Goal: Task Accomplishment & Management: Manage account settings

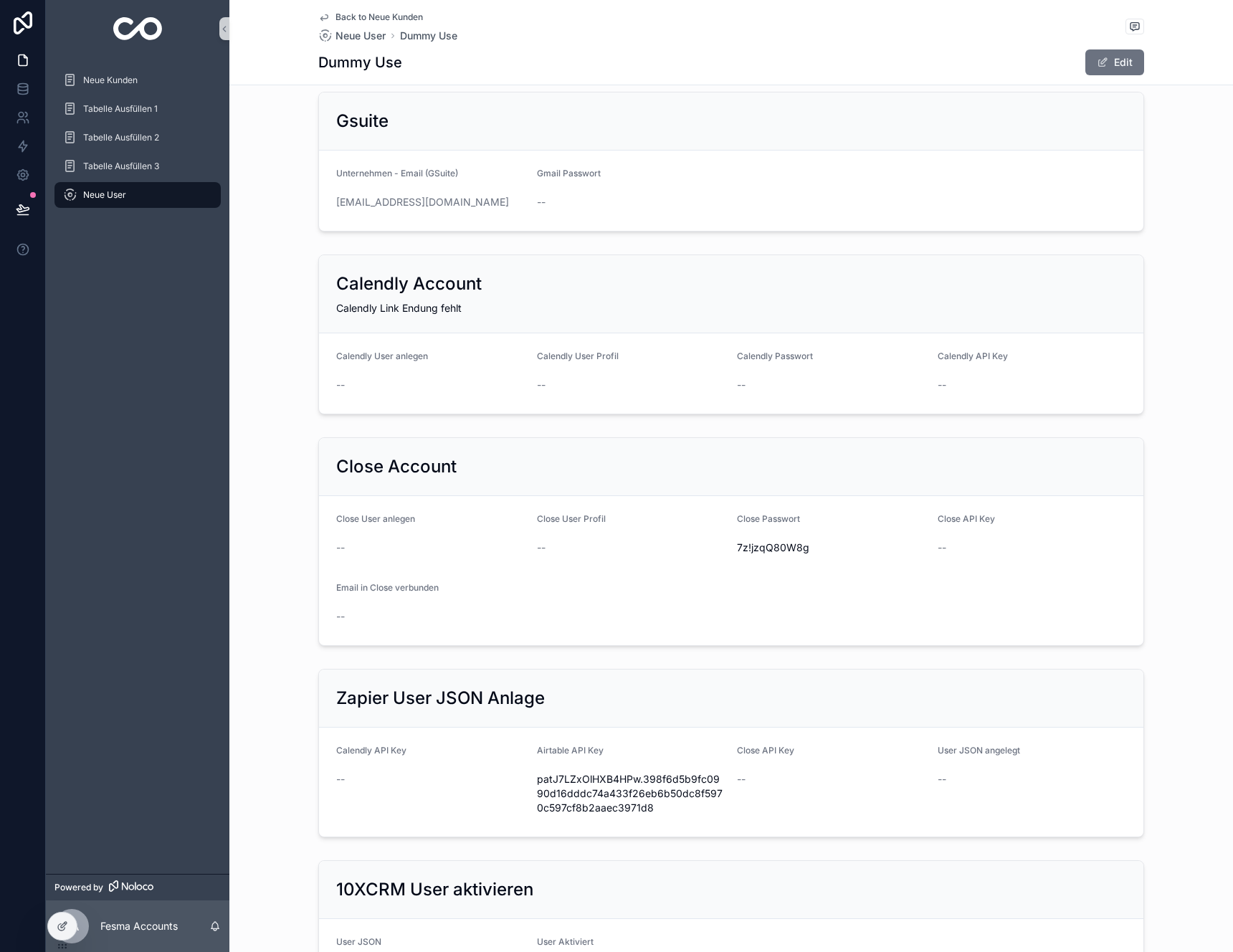
scroll to position [254, 0]
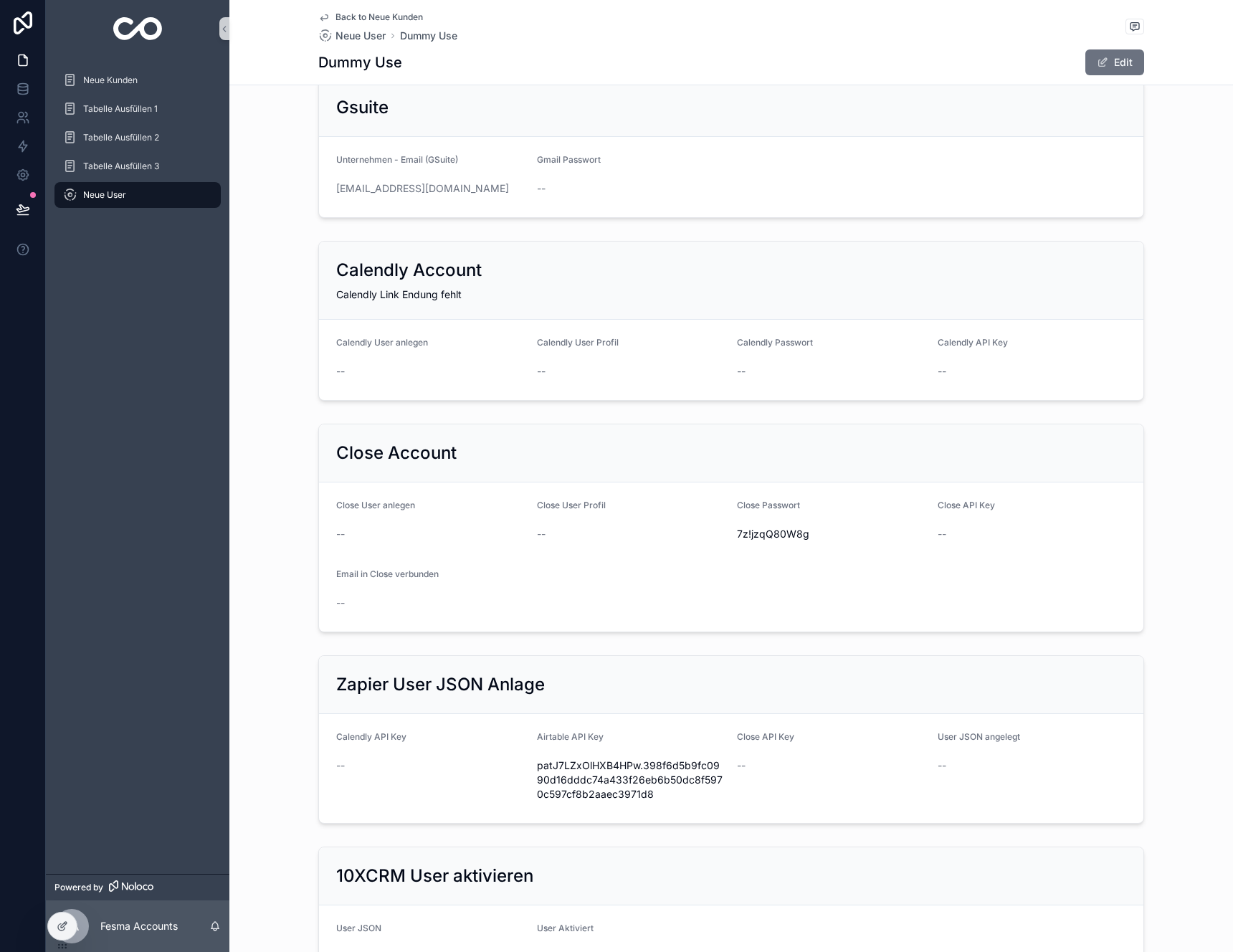
click at [785, 537] on span "7z!jzqQ80W8g" at bounding box center [831, 534] width 190 height 15
copy span "7z!jzqQ80W8g"
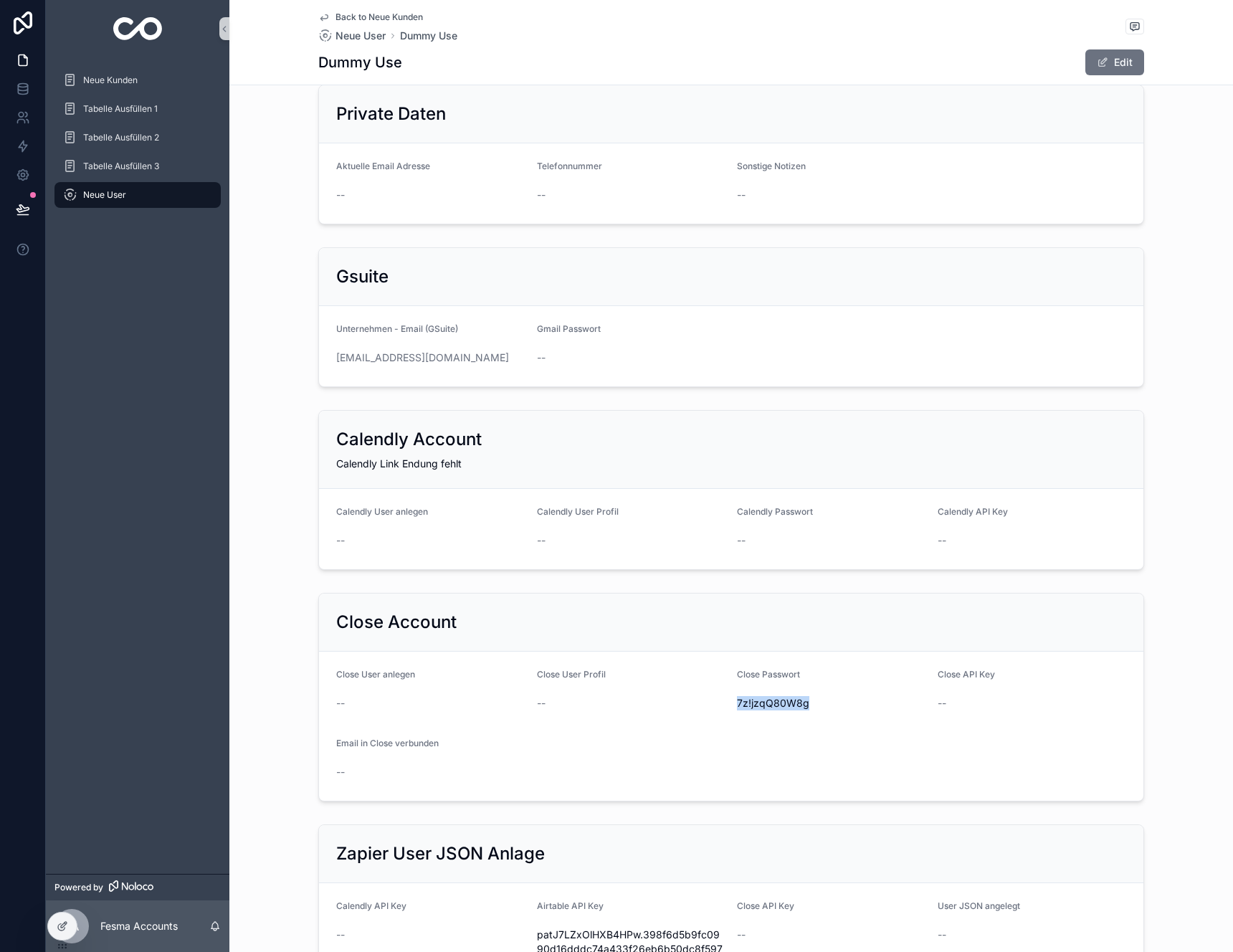
scroll to position [58, 0]
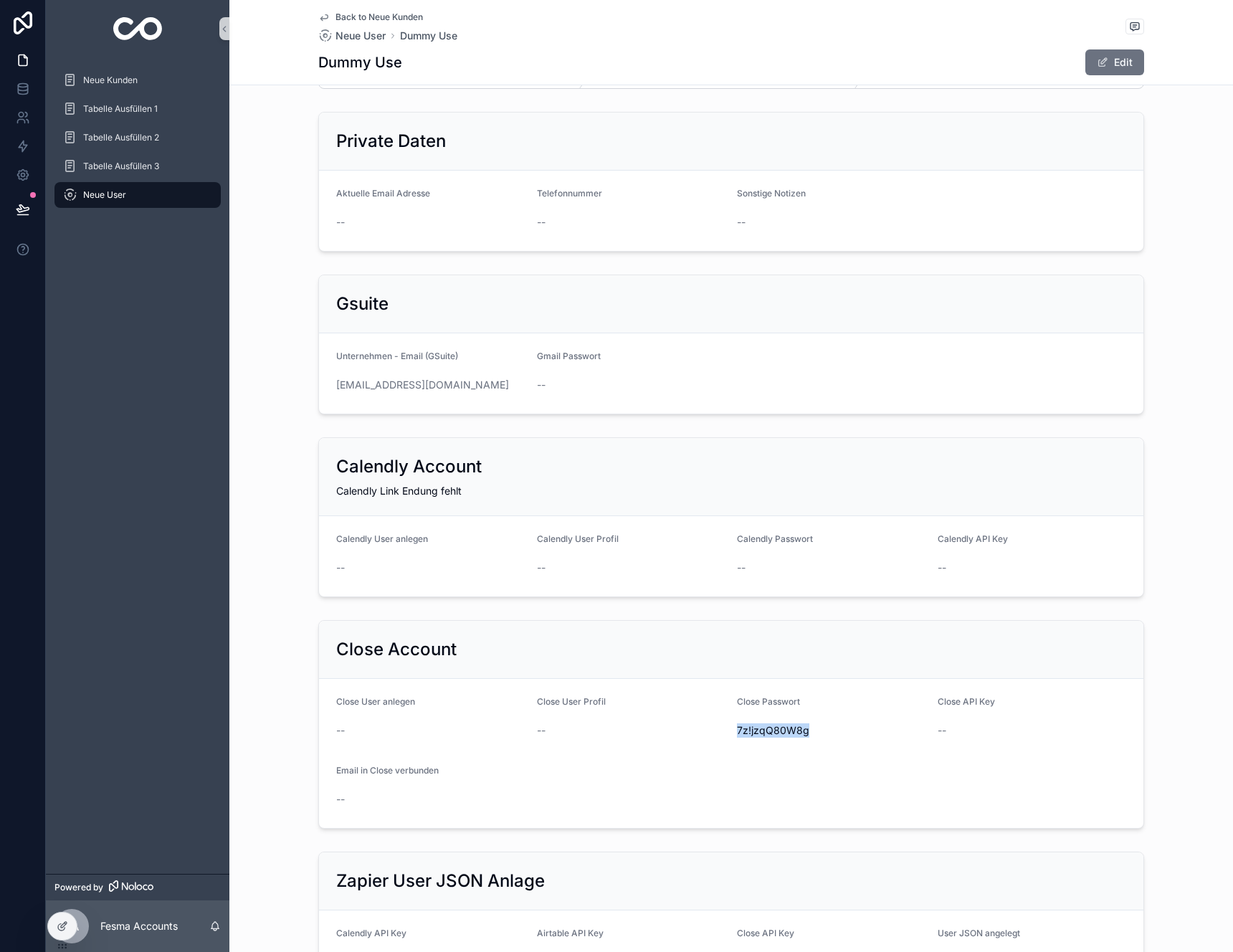
click at [353, 15] on span "Back to Neue Kunden" at bounding box center [379, 17] width 88 height 12
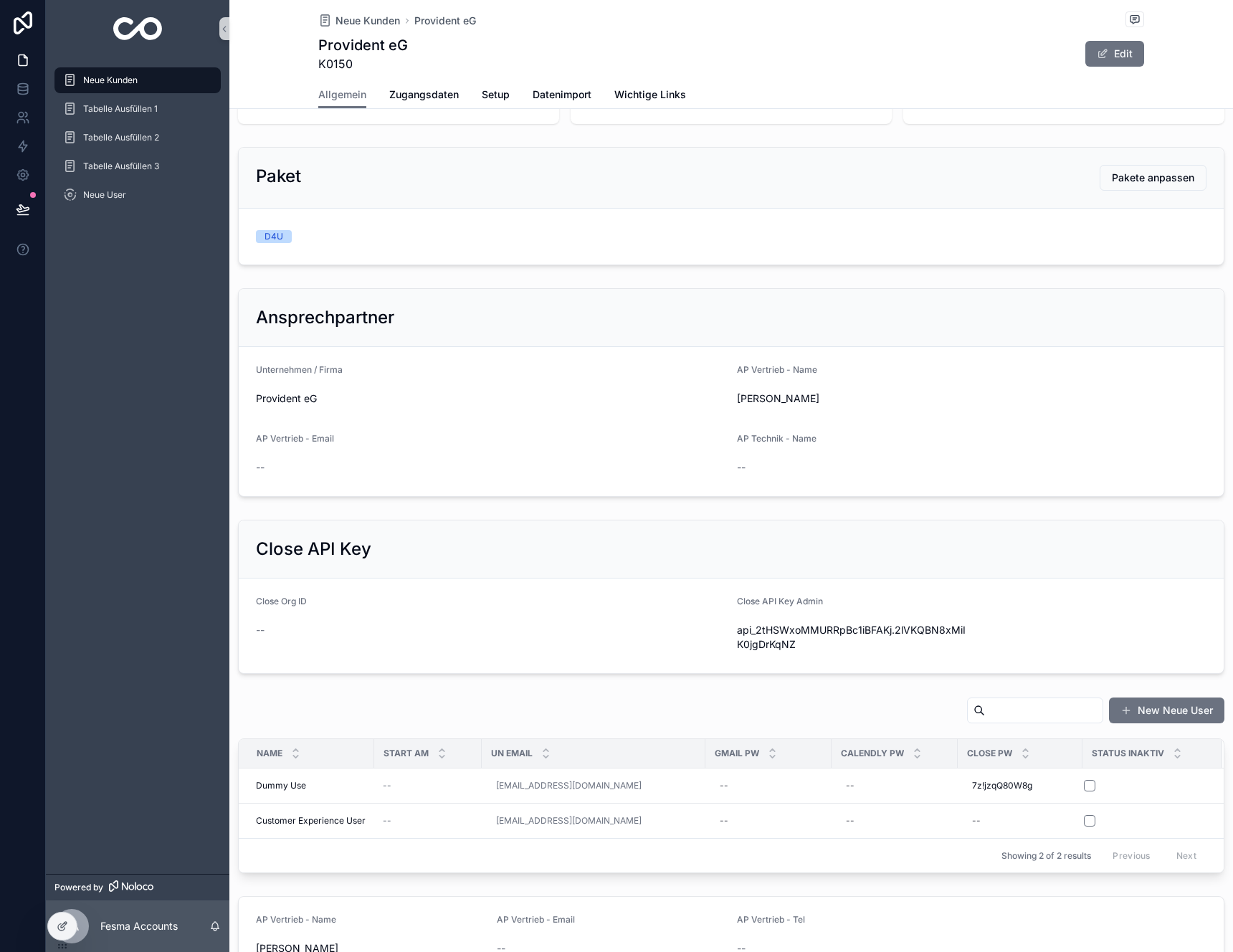
scroll to position [164, 0]
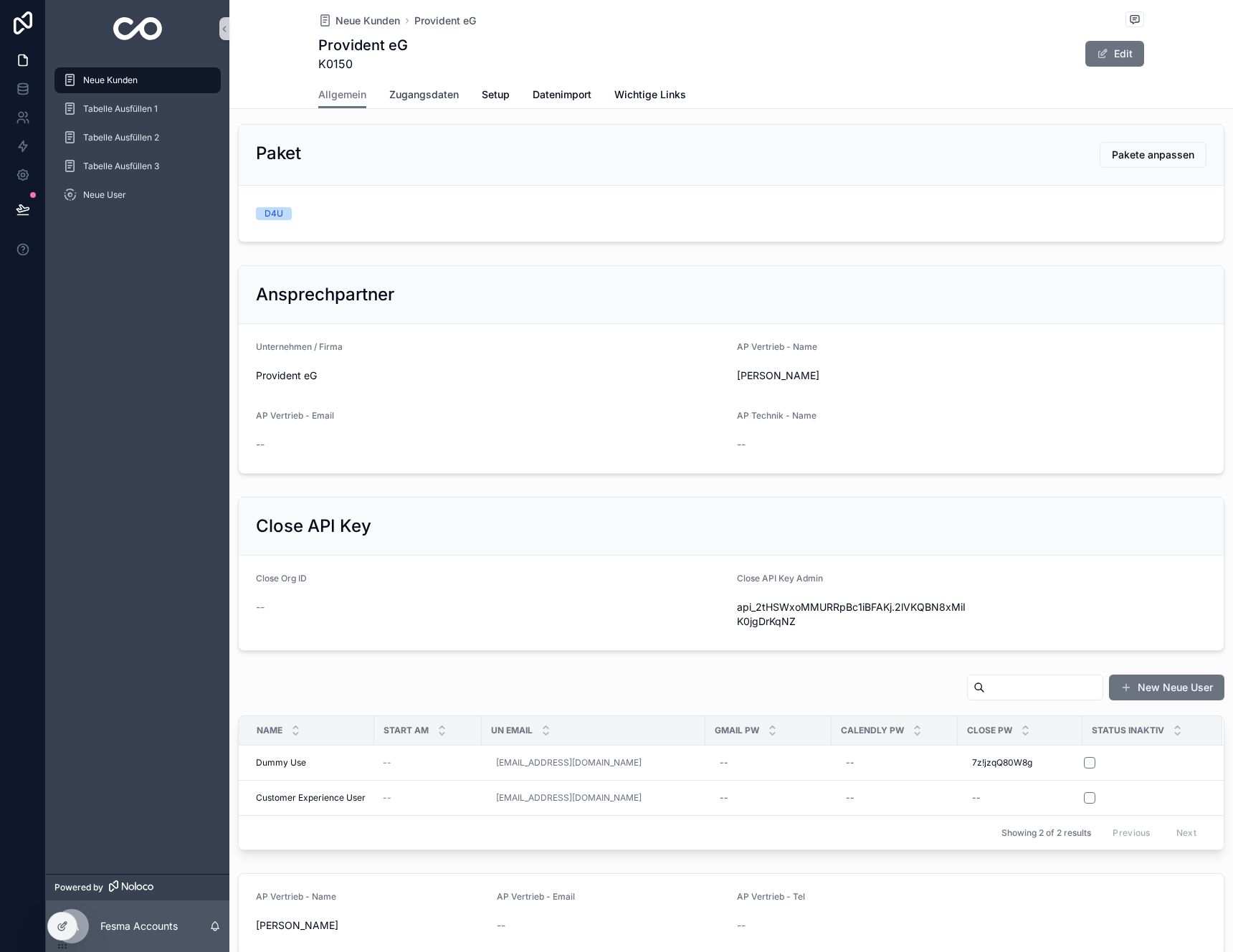
click at [438, 95] on span "Zugangsdaten" at bounding box center [424, 94] width 70 height 15
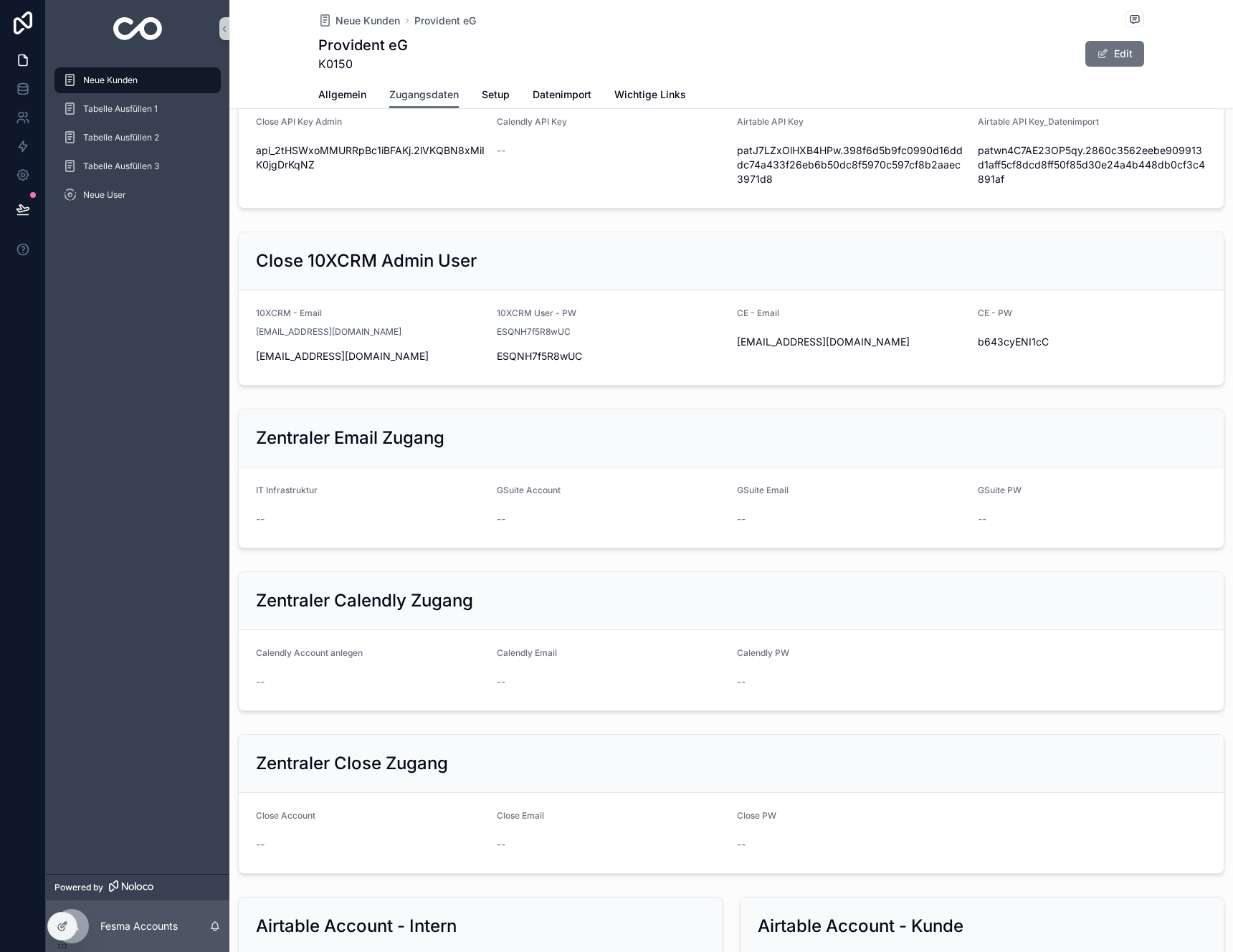
scroll to position [237, 0]
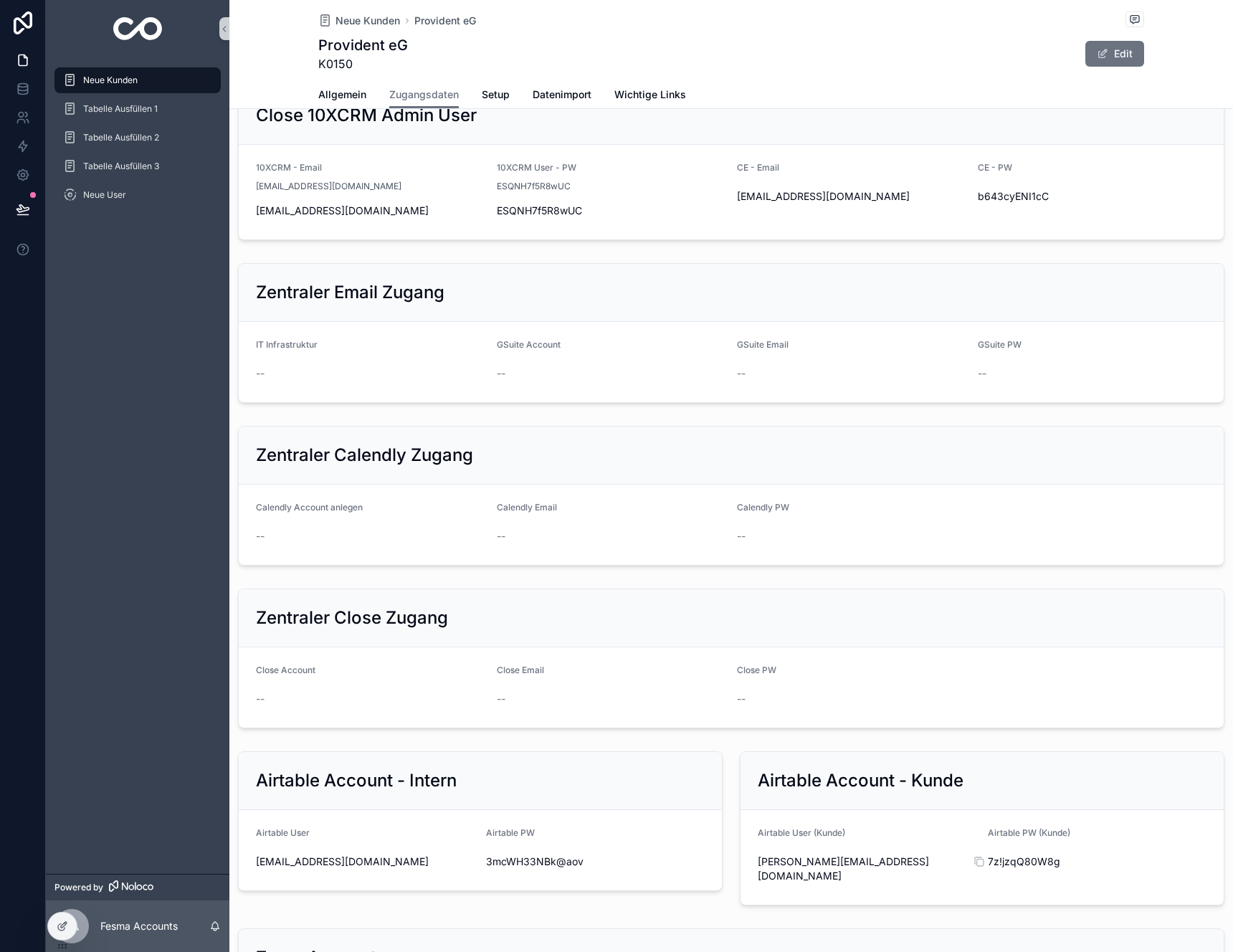
click at [1040, 864] on span "7z!jzqQ80W8g" at bounding box center [1097, 861] width 219 height 15
copy div "7z!jzqQ80W8g"
drag, startPoint x: 896, startPoint y: 871, endPoint x: 749, endPoint y: 865, distance: 147.1
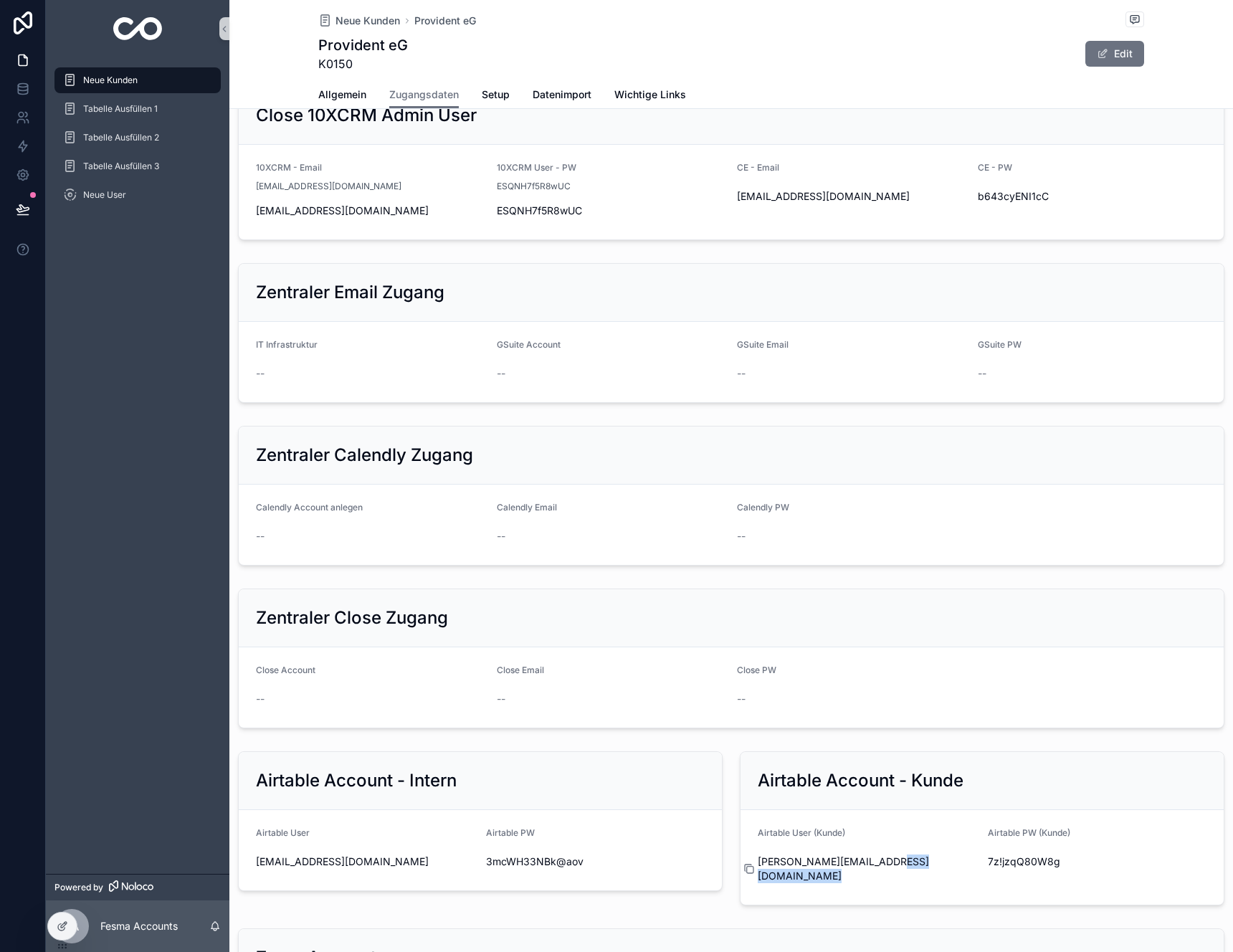
click at [758, 865] on div "[PERSON_NAME][EMAIL_ADDRESS][DOMAIN_NAME]" at bounding box center [867, 868] width 219 height 38
click at [745, 864] on icon "scrollable content" at bounding box center [749, 868] width 12 height 12
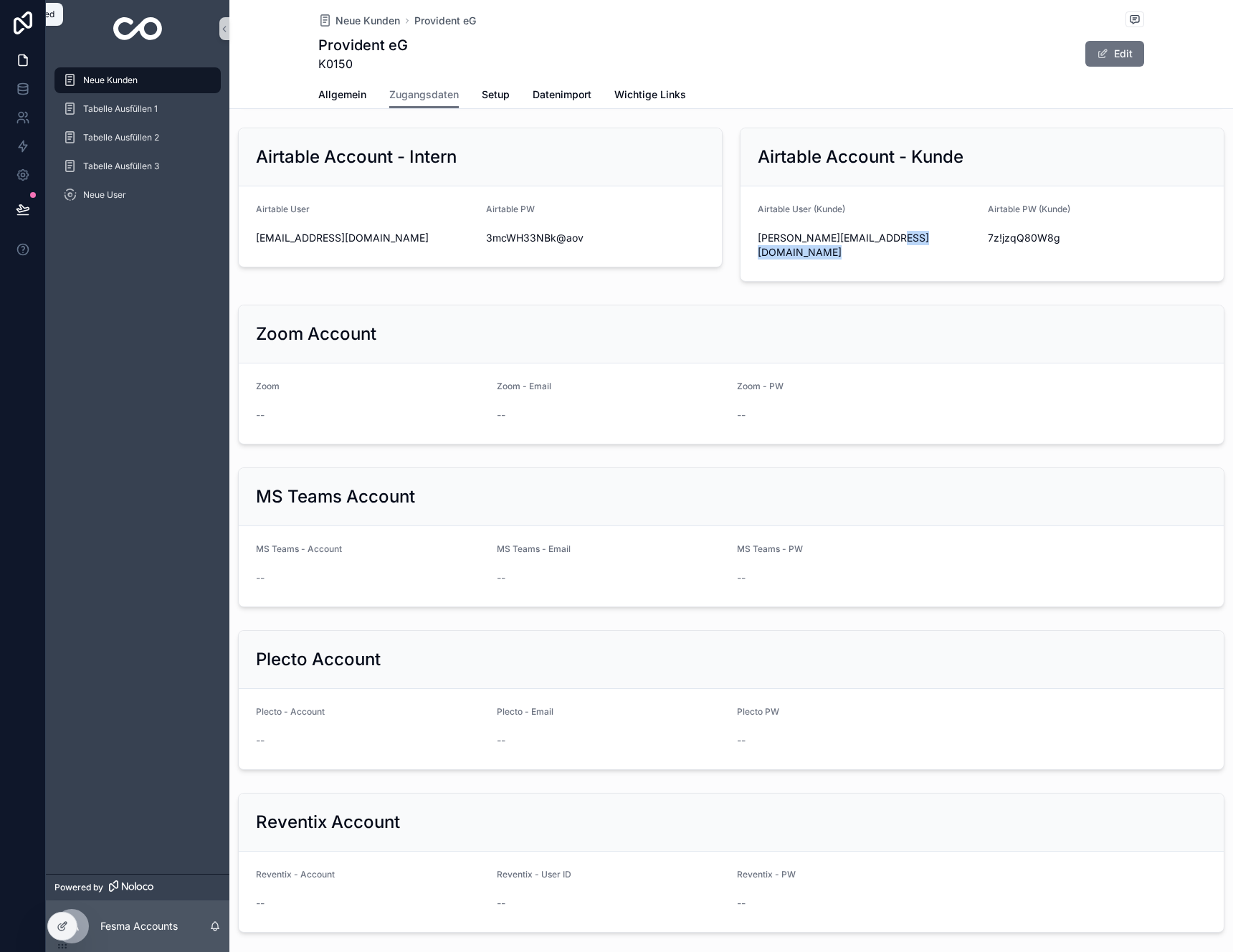
scroll to position [1053, 0]
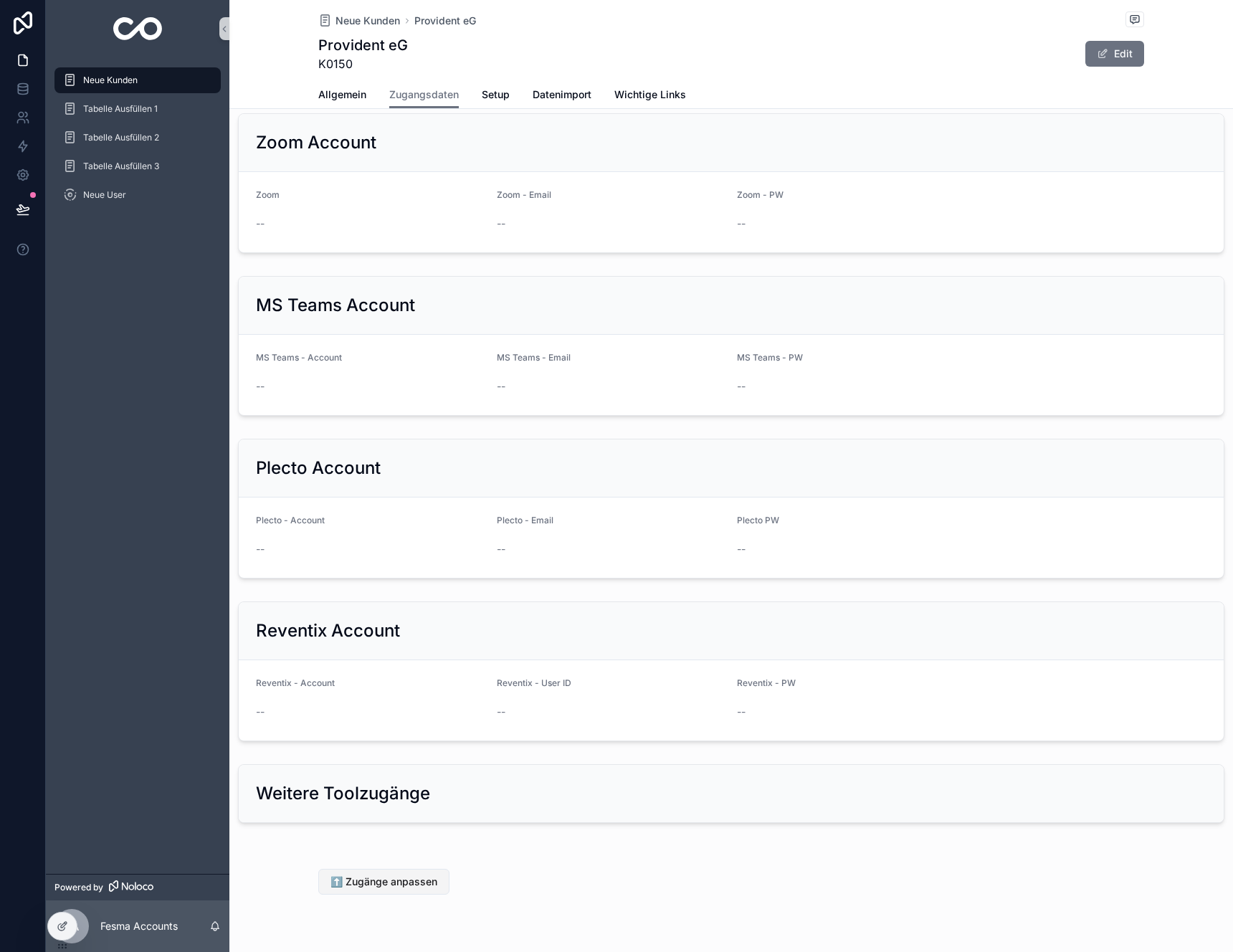
click at [386, 870] on button "⬆️ Zugänge anpassen" at bounding box center [384, 882] width 131 height 26
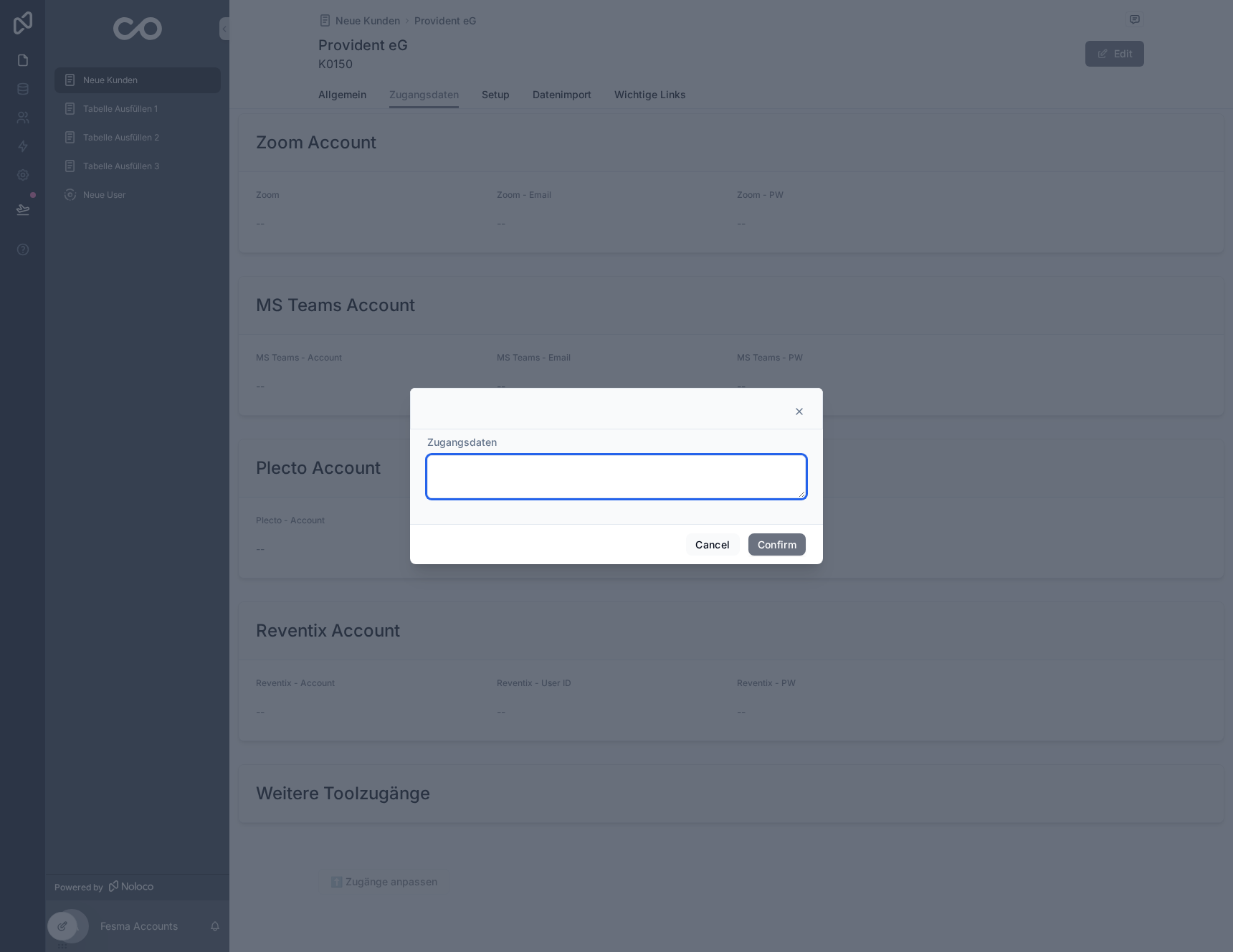
click at [528, 460] on textarea at bounding box center [616, 477] width 378 height 43
paste textarea "**********"
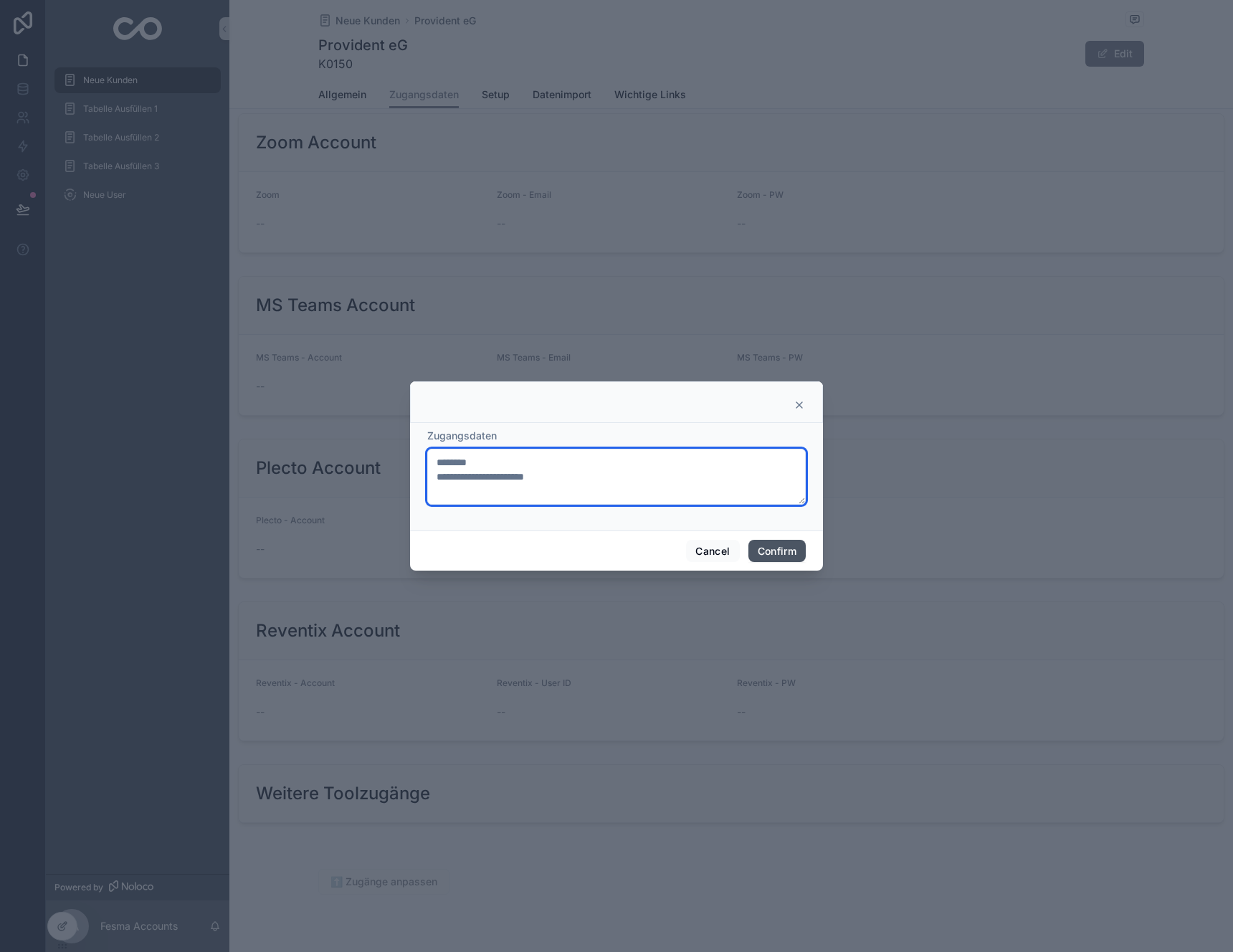
type textarea "**********"
click at [766, 548] on button "Confirm" at bounding box center [777, 551] width 58 height 23
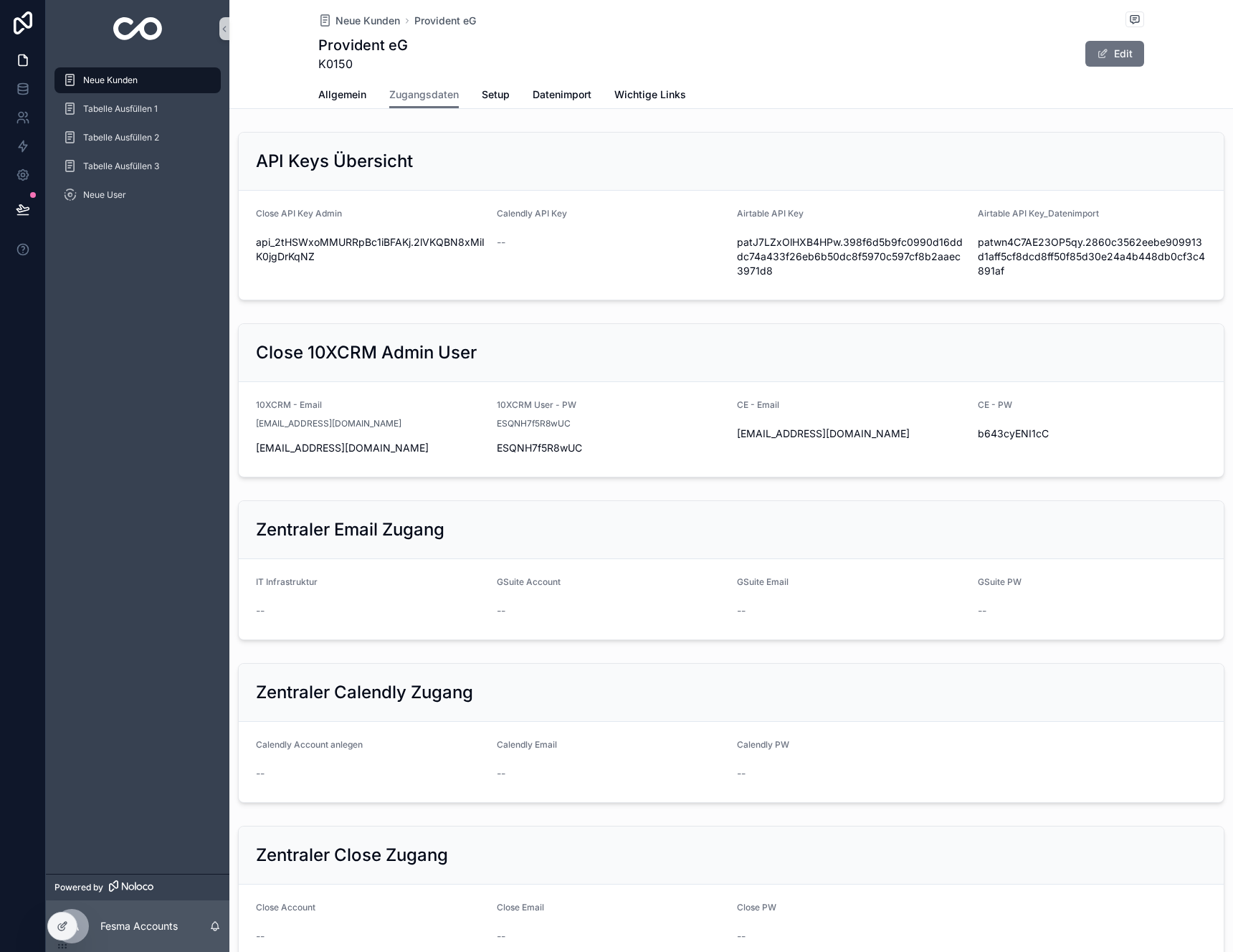
scroll to position [481, 0]
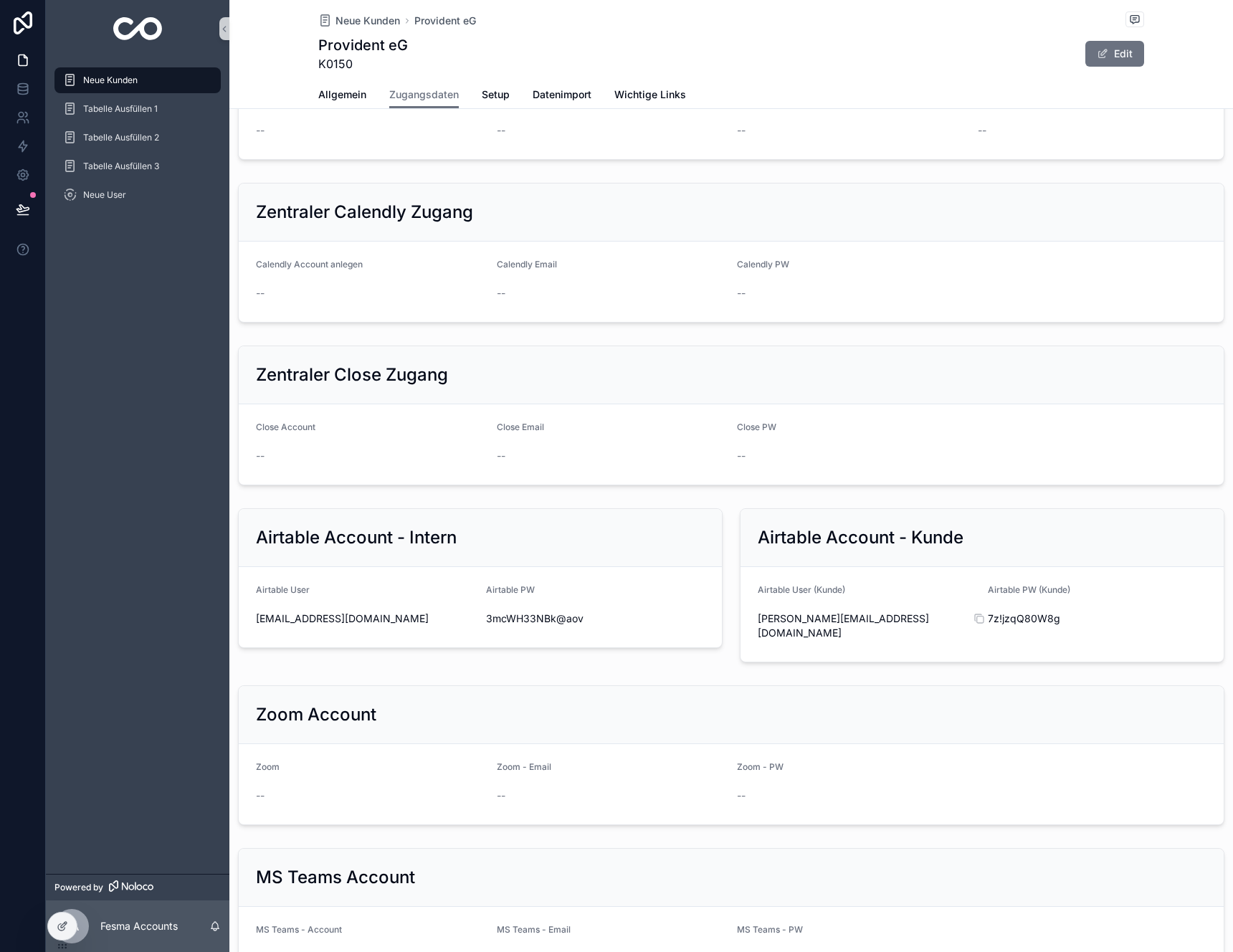
click at [1042, 619] on span "7z!jzqQ80W8g" at bounding box center [1097, 618] width 219 height 15
copy div "7z!jzqQ80W8g"
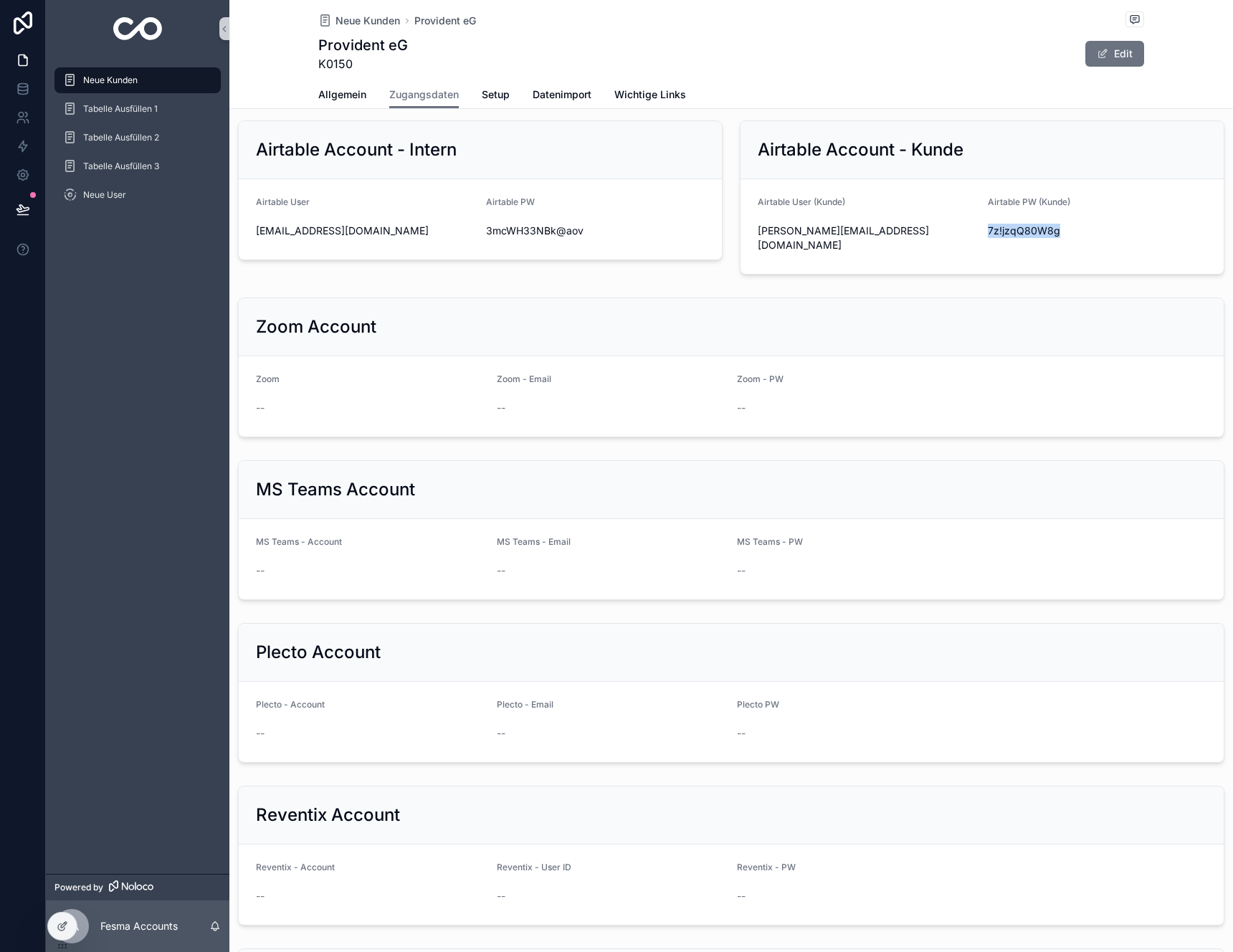
scroll to position [1104, 0]
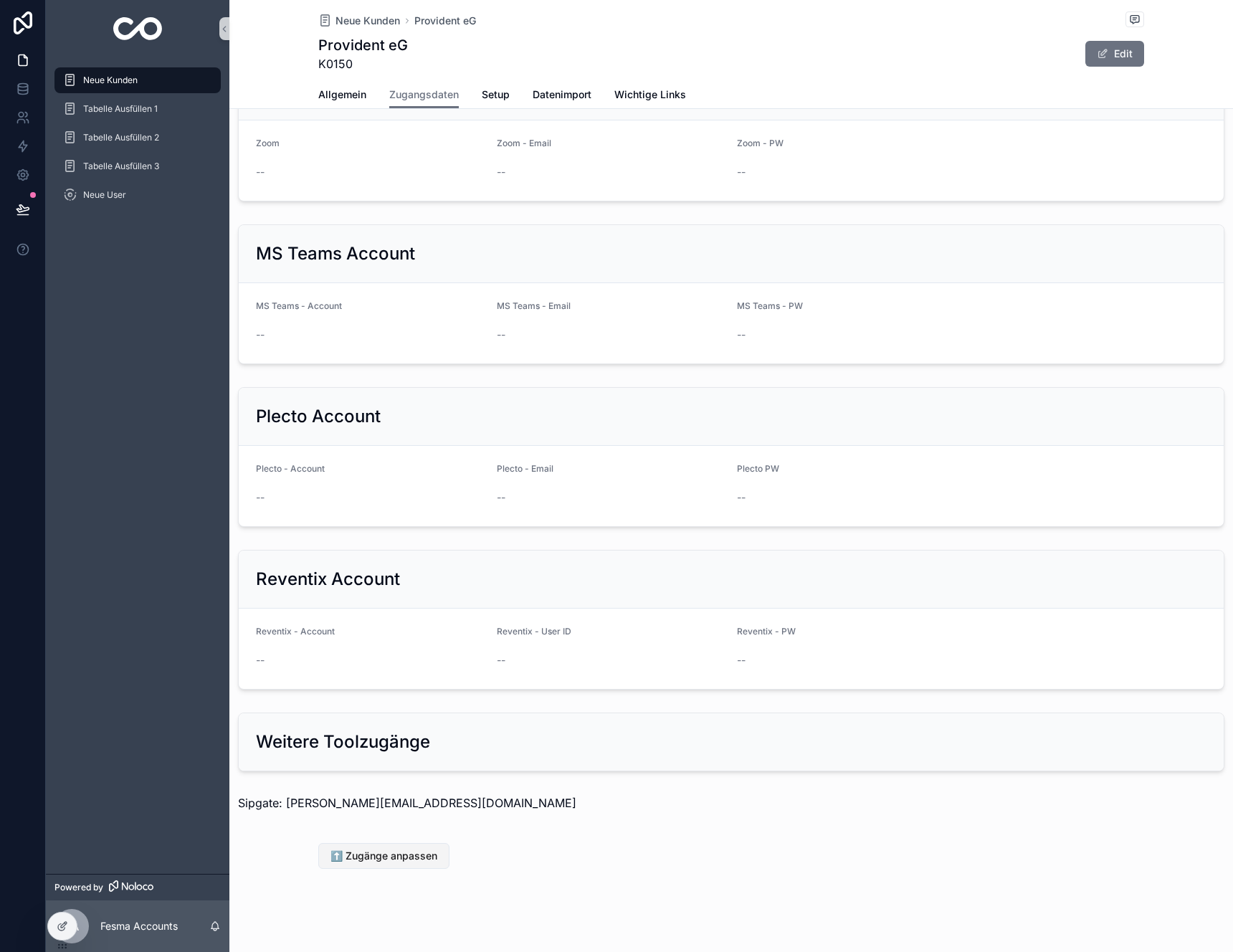
click at [372, 843] on button "⬆️ Zugänge anpassen" at bounding box center [384, 856] width 131 height 26
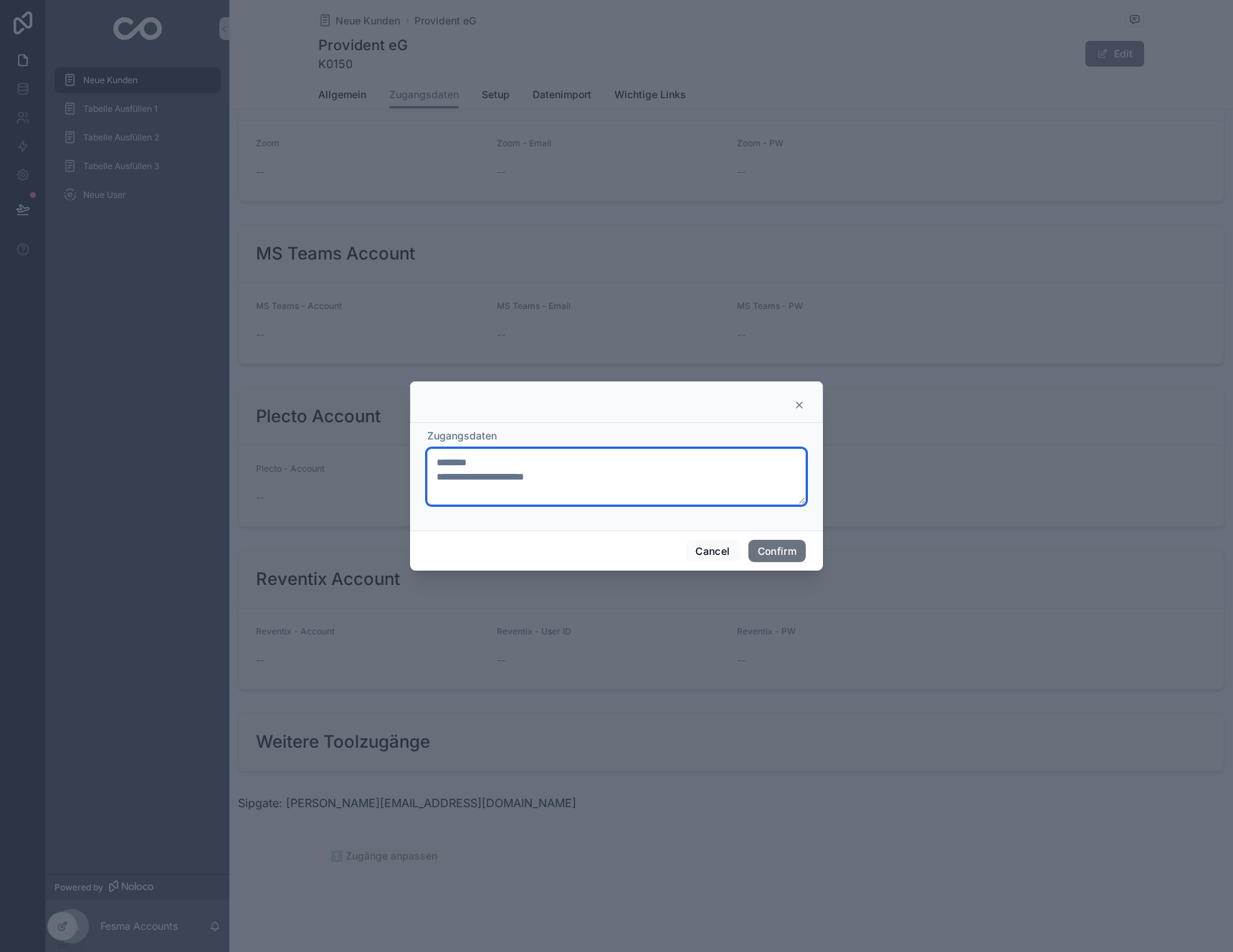
click at [600, 483] on textarea "**********" at bounding box center [616, 477] width 378 height 56
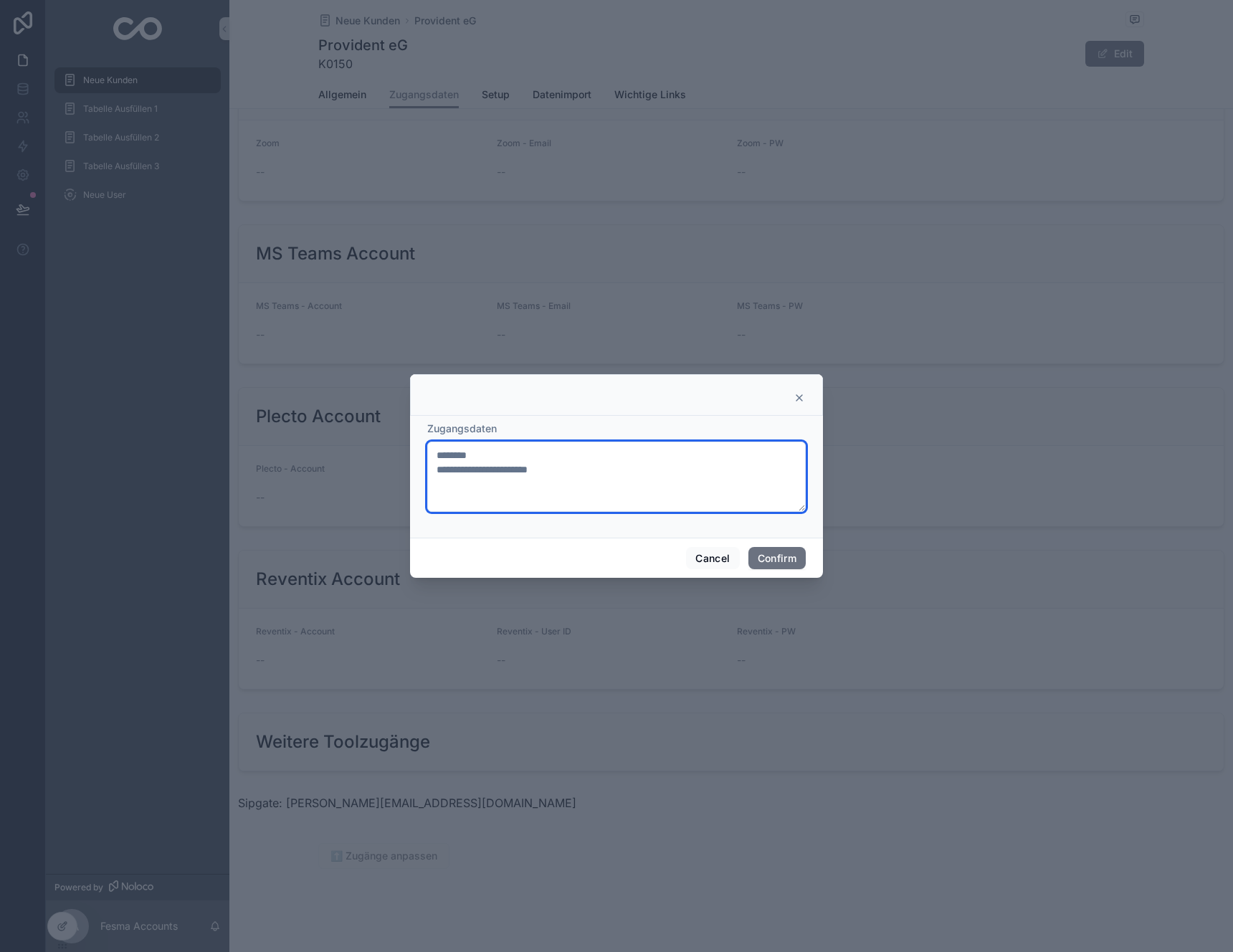
paste textarea "**********"
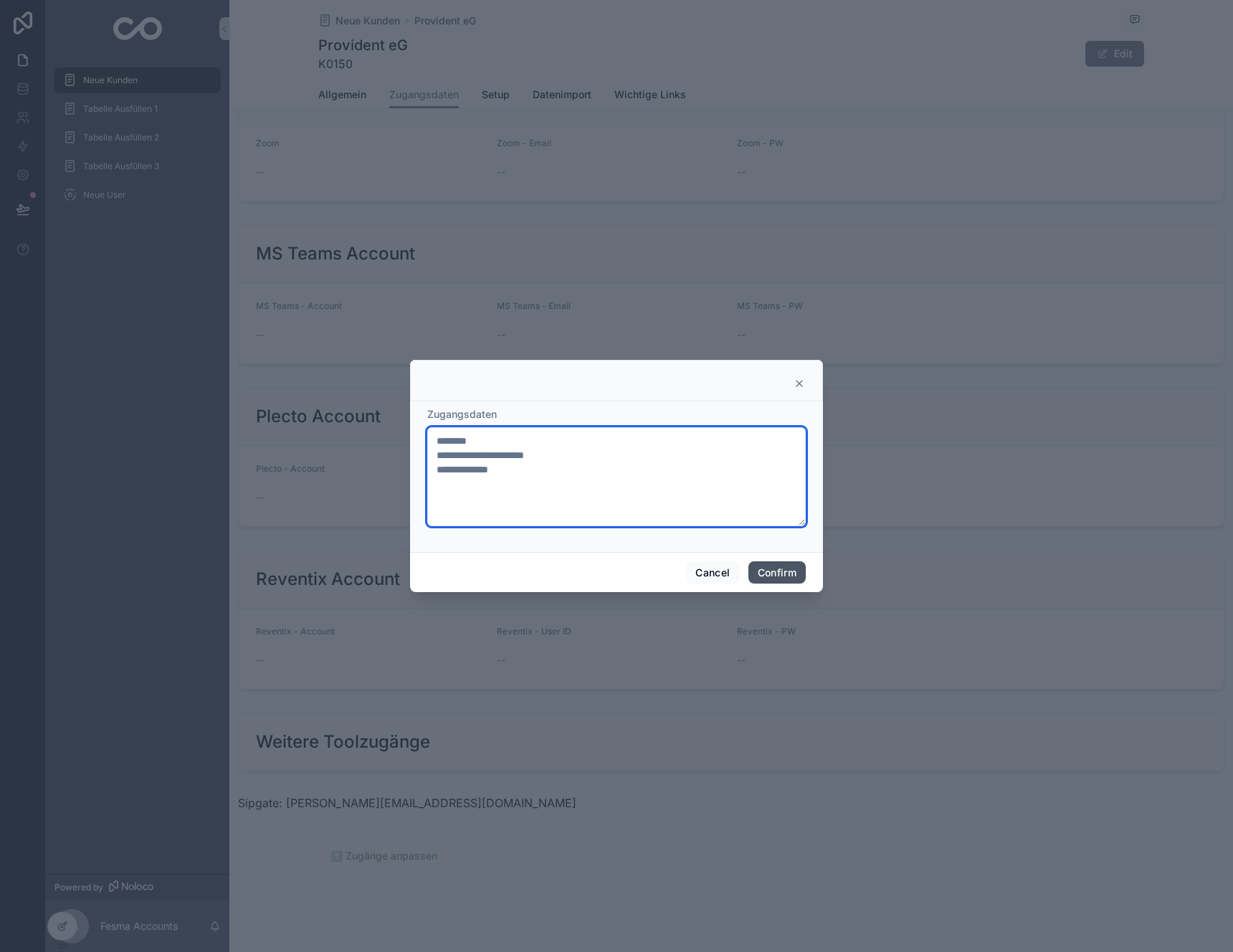
type textarea "**********"
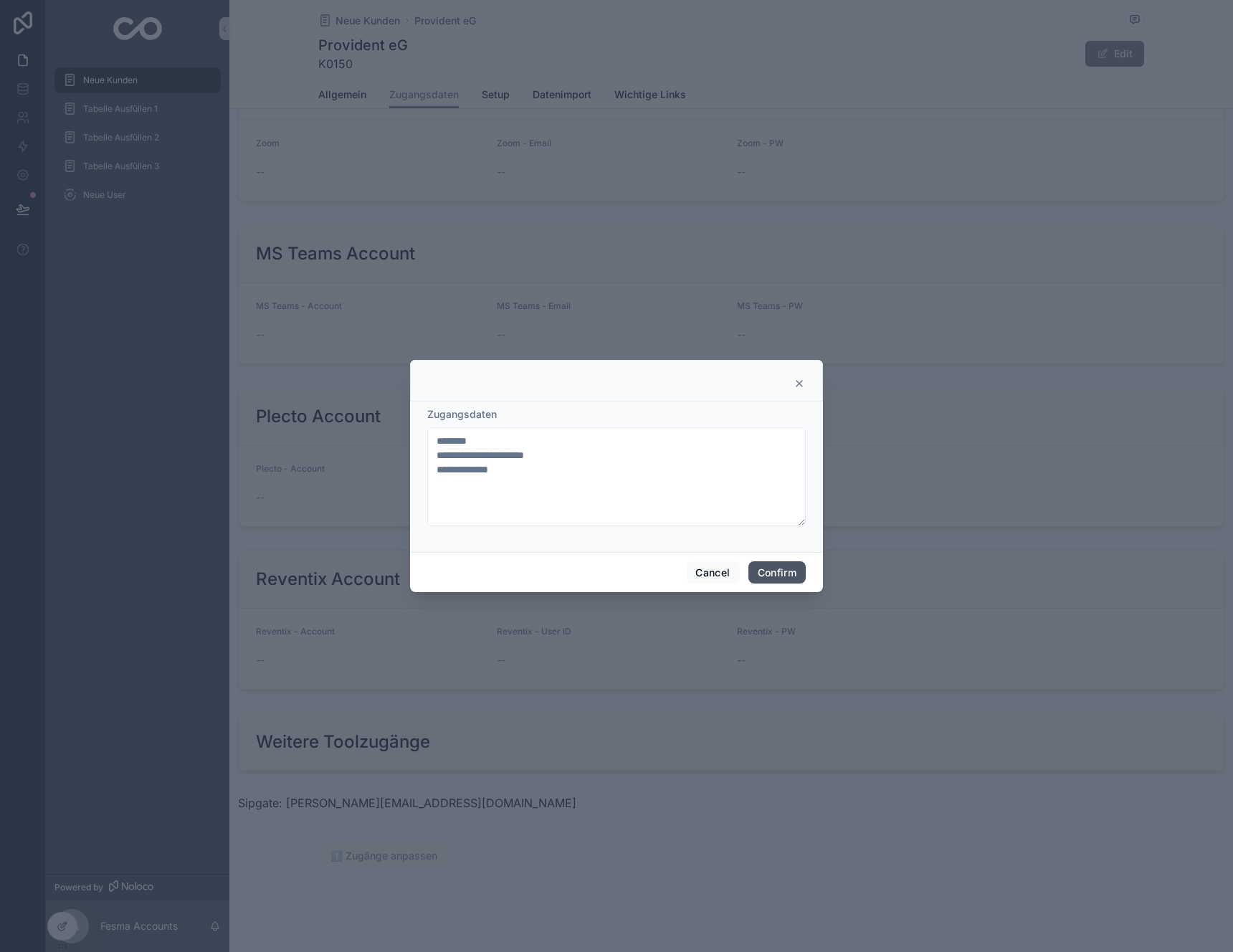
click at [795, 570] on button "Confirm" at bounding box center [777, 573] width 58 height 23
